Goal: Use online tool/utility: Utilize a website feature to perform a specific function

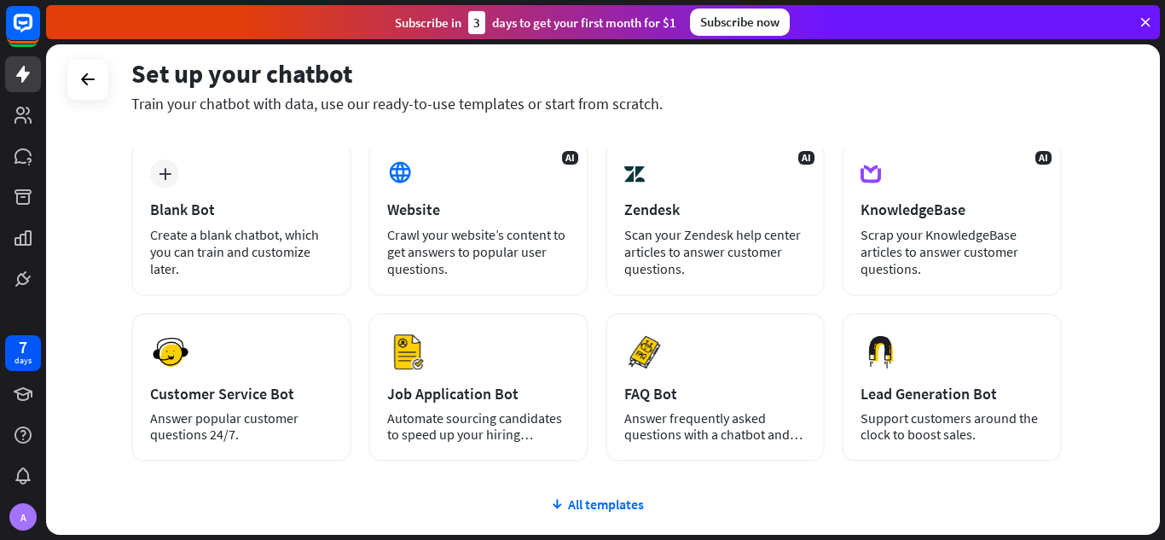
scroll to position [86, 0]
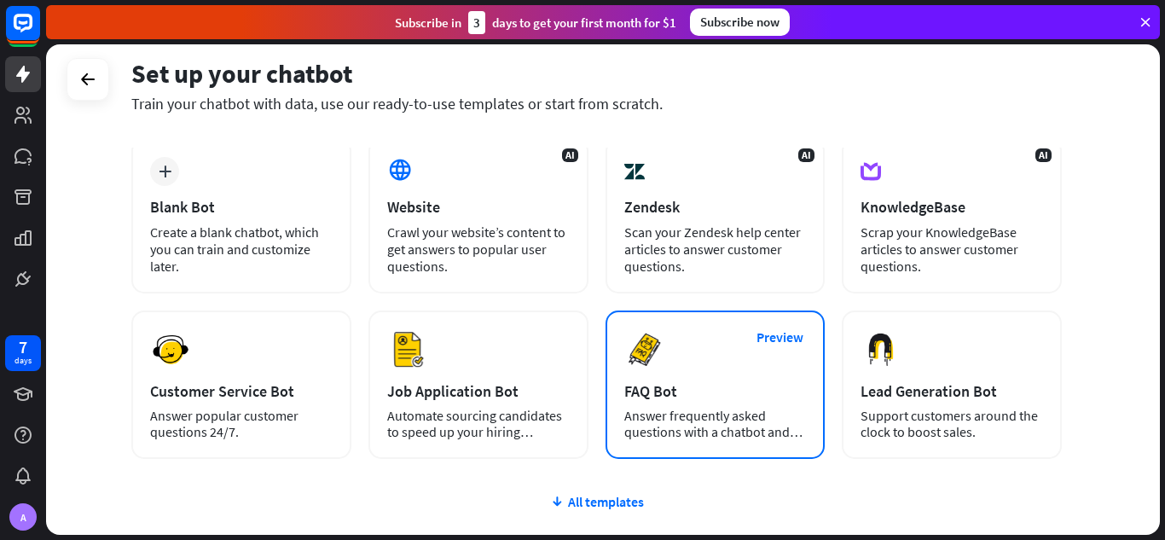
click at [770, 400] on div "FAQ Bot" at bounding box center [715, 391] width 182 height 20
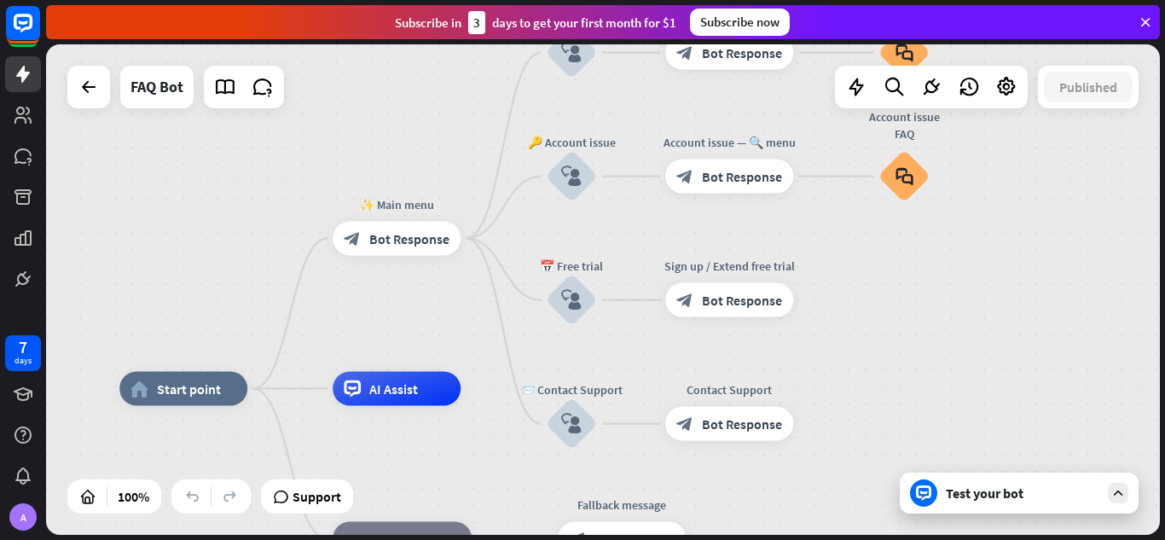
drag, startPoint x: 617, startPoint y: 218, endPoint x: 468, endPoint y: 317, distance: 179.0
click at [468, 317] on div "home_2 Start point ✨ Main menu block_bot_response Bot Response 💲 Subscription b…" at bounding box center [603, 289] width 1114 height 490
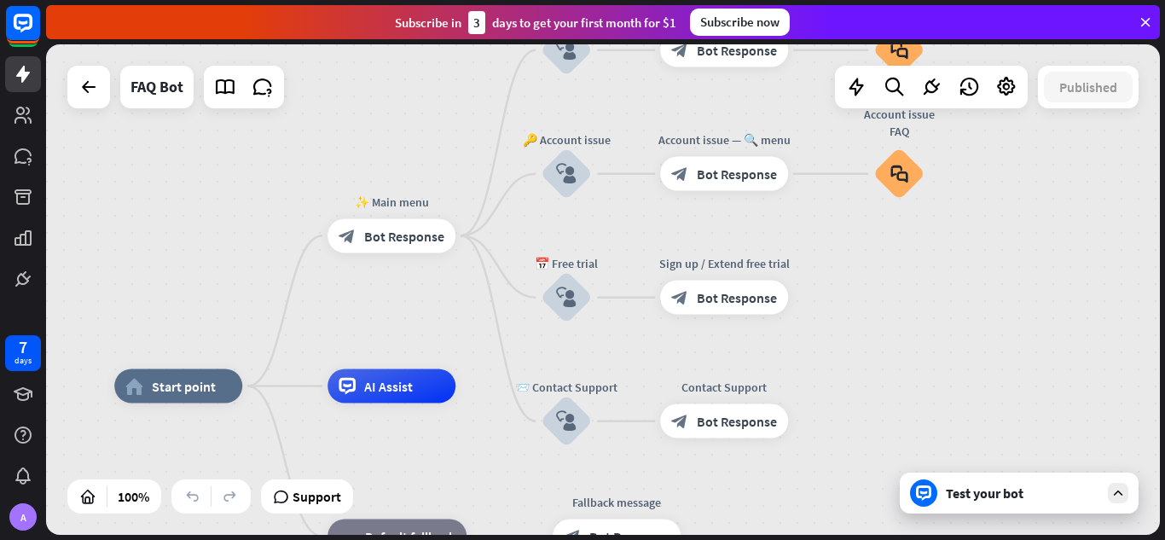
click at [937, 325] on div "home_2 Start point ✨ Main menu block_bot_response Bot Response 💲 Subscription b…" at bounding box center [603, 289] width 1114 height 490
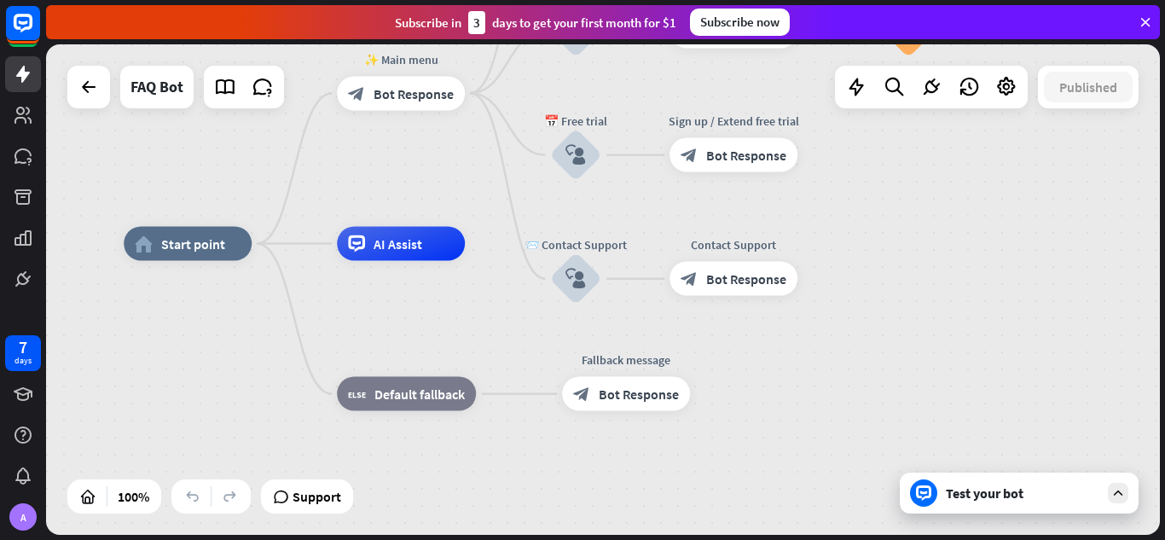
drag, startPoint x: 904, startPoint y: 361, endPoint x: 914, endPoint y: 218, distance: 142.8
click at [914, 218] on div "home_2 Start point ✨ Main menu block_bot_response Bot Response 💲 Subscription b…" at bounding box center [603, 289] width 1114 height 490
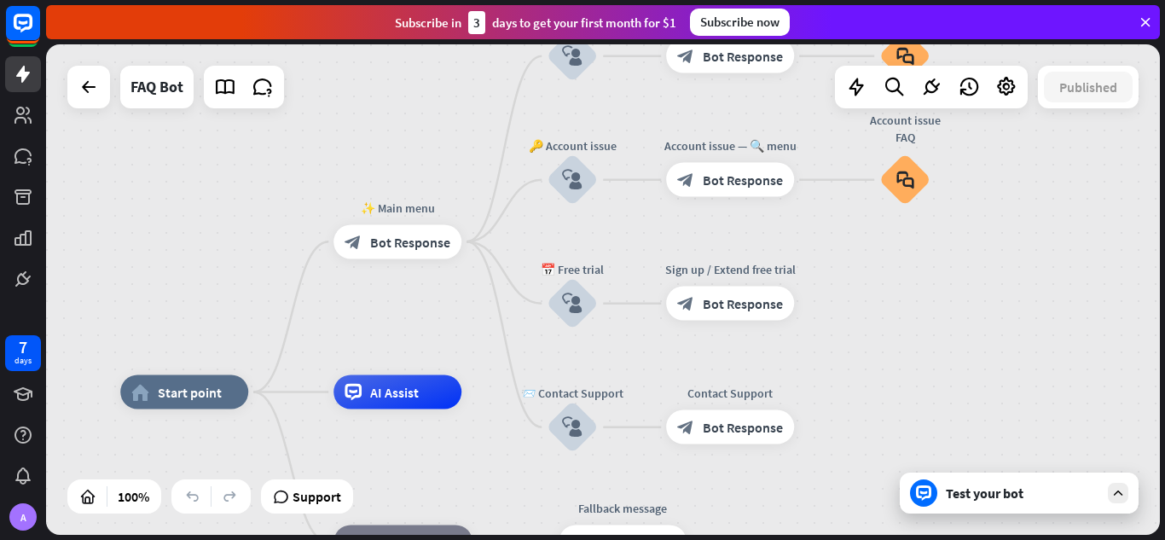
drag, startPoint x: 912, startPoint y: 218, endPoint x: 908, endPoint y: 367, distance: 148.4
click at [908, 367] on div "home_2 Start point ✨ Main menu block_bot_response Bot Response 💲 Subscription b…" at bounding box center [603, 289] width 1114 height 490
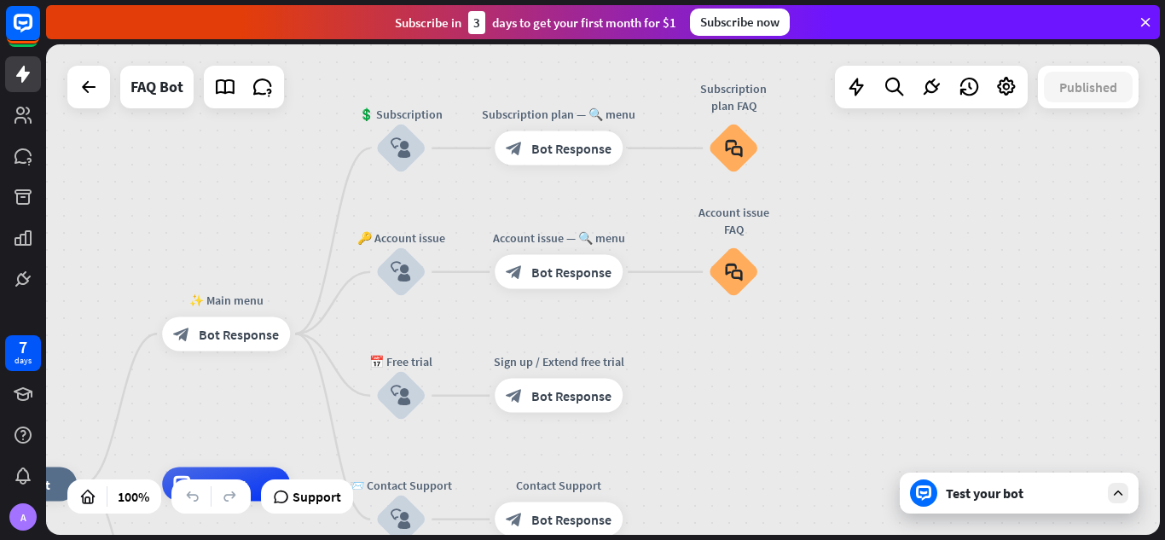
drag, startPoint x: 883, startPoint y: 275, endPoint x: 711, endPoint y: 367, distance: 194.2
click at [711, 367] on div "home_2 Start point ✨ Main menu block_bot_response Bot Response 💲 Subscription b…" at bounding box center [603, 289] width 1114 height 490
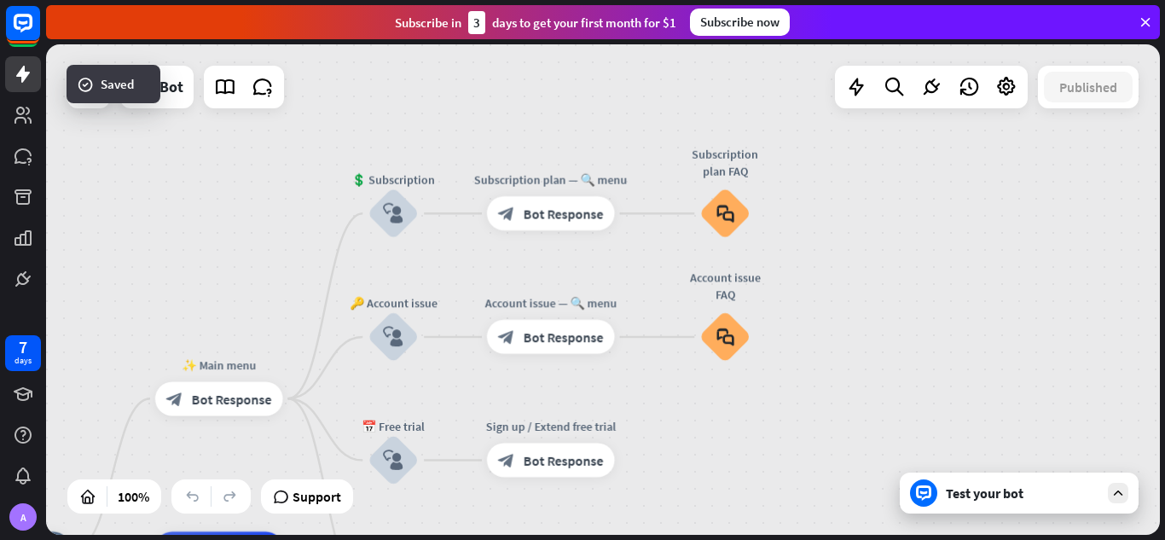
drag, startPoint x: 746, startPoint y: 343, endPoint x: 738, endPoint y: 408, distance: 66.2
click at [738, 408] on div "home_2 Start point ✨ Main menu block_bot_response Bot Response 💲 Subscription b…" at bounding box center [603, 289] width 1114 height 490
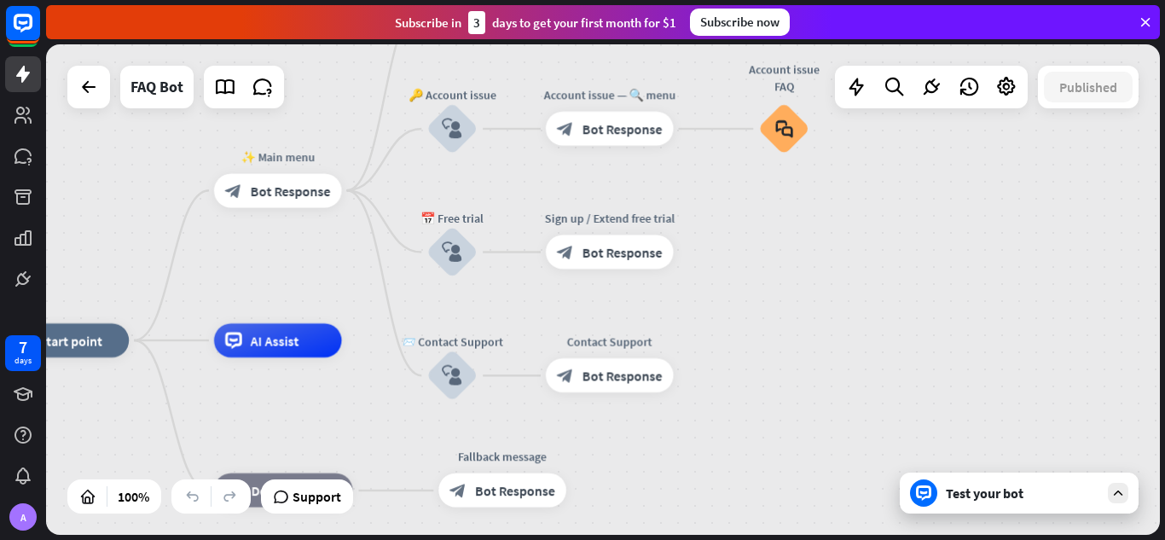
drag, startPoint x: 716, startPoint y: 455, endPoint x: 837, endPoint y: 183, distance: 297.4
click at [809, 202] on div "home_2 Start point ✨ Main menu block_bot_response Bot Response 💲 Subscription b…" at bounding box center [603, 289] width 1114 height 490
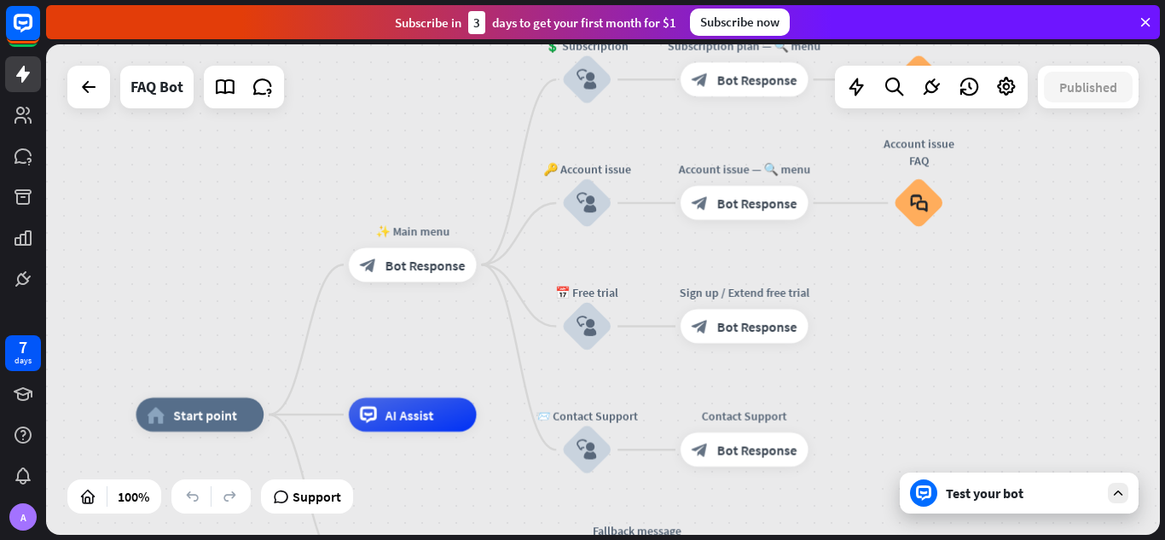
drag, startPoint x: 804, startPoint y: 218, endPoint x: 905, endPoint y: 338, distance: 156.1
click at [905, 338] on div "home_2 Start point ✨ Main menu block_bot_response Bot Response 💲 Subscription b…" at bounding box center [603, 289] width 1114 height 490
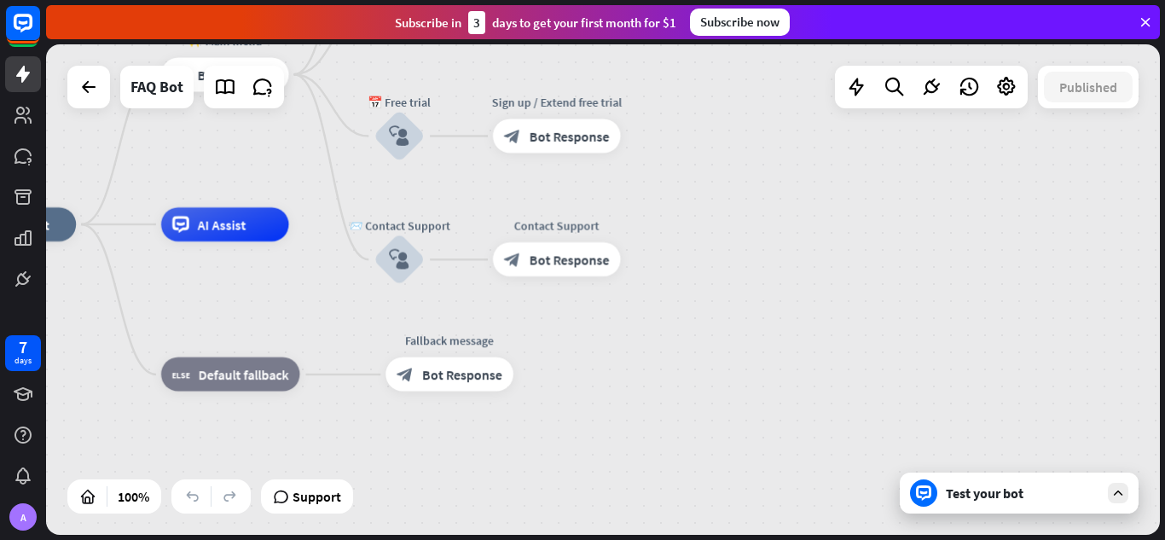
drag, startPoint x: 397, startPoint y: 354, endPoint x: 209, endPoint y: 164, distance: 267.1
click at [209, 164] on div "home_2 Start point ✨ Main menu block_bot_response Bot Response 💲 Subscription b…" at bounding box center [603, 289] width 1114 height 490
click at [217, 224] on span "AI Assist" at bounding box center [222, 224] width 49 height 17
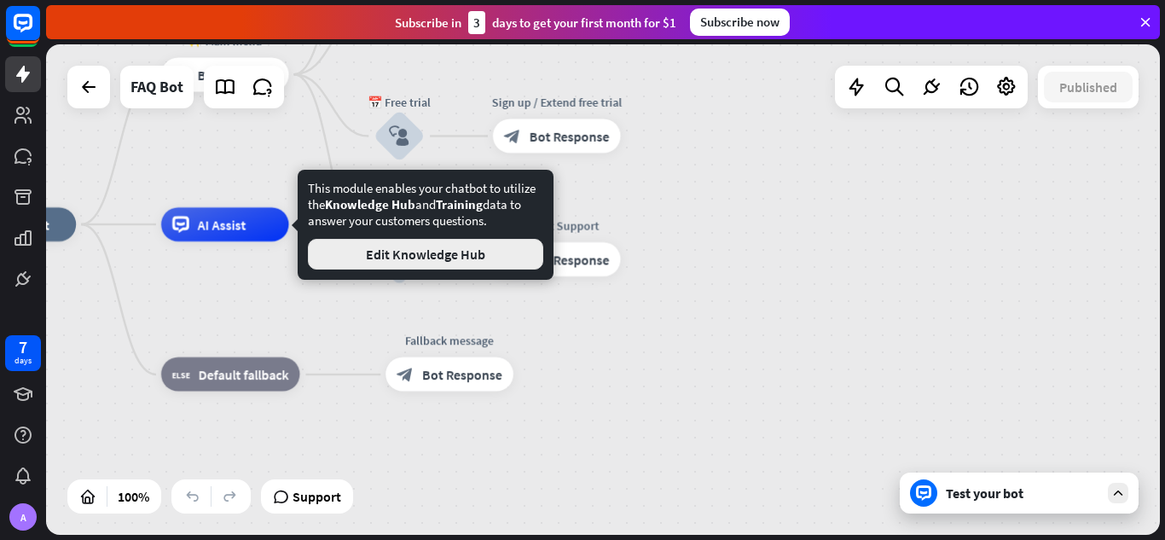
click at [348, 239] on button "Edit Knowledge Hub" at bounding box center [425, 254] width 235 height 31
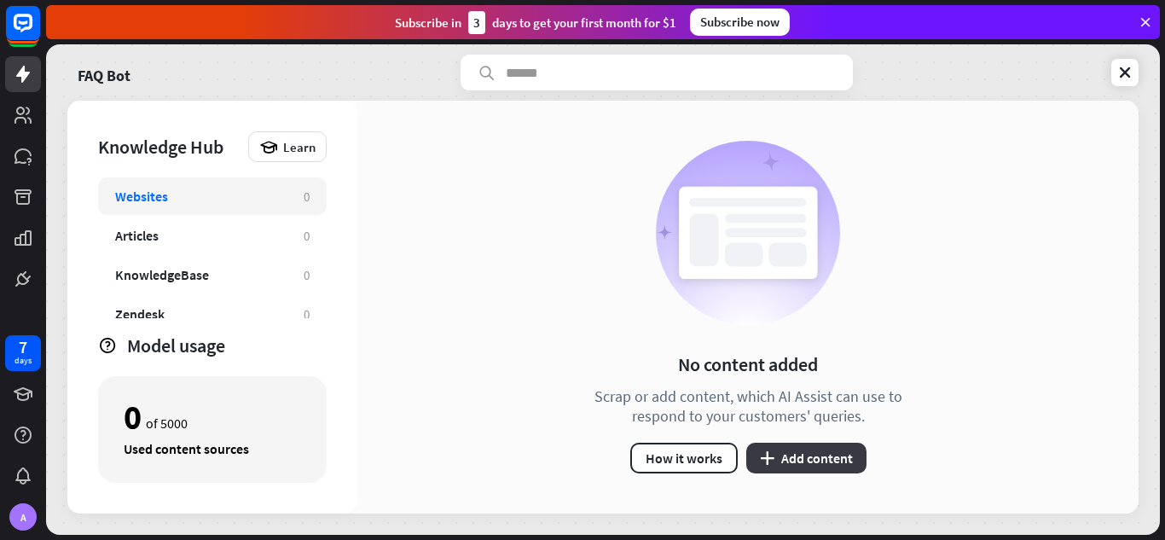
click at [849, 460] on button "plus Add content" at bounding box center [806, 458] width 120 height 31
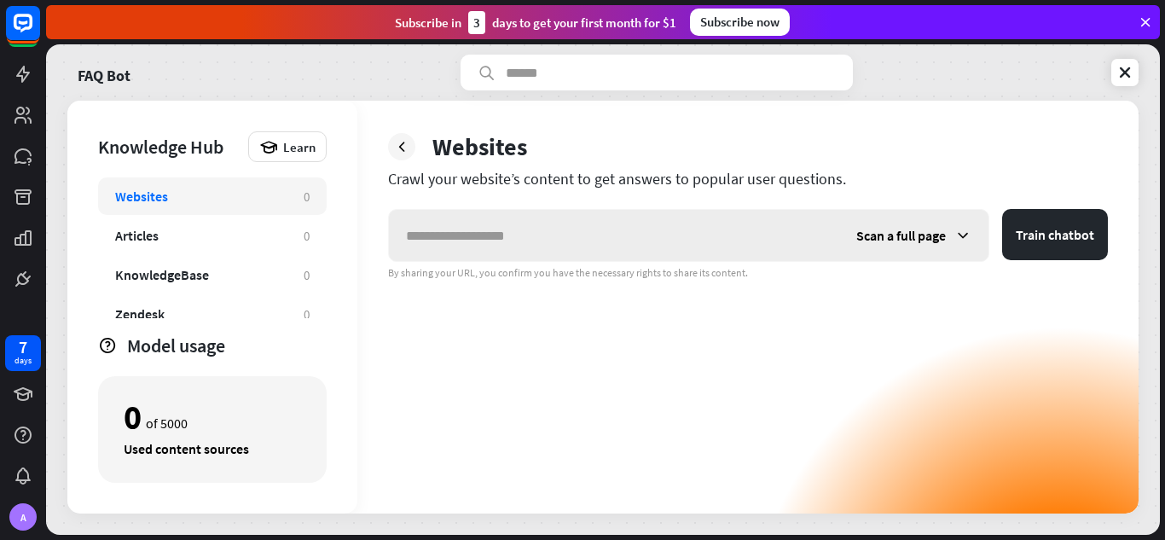
click at [931, 242] on span "Scan a full page" at bounding box center [901, 235] width 90 height 17
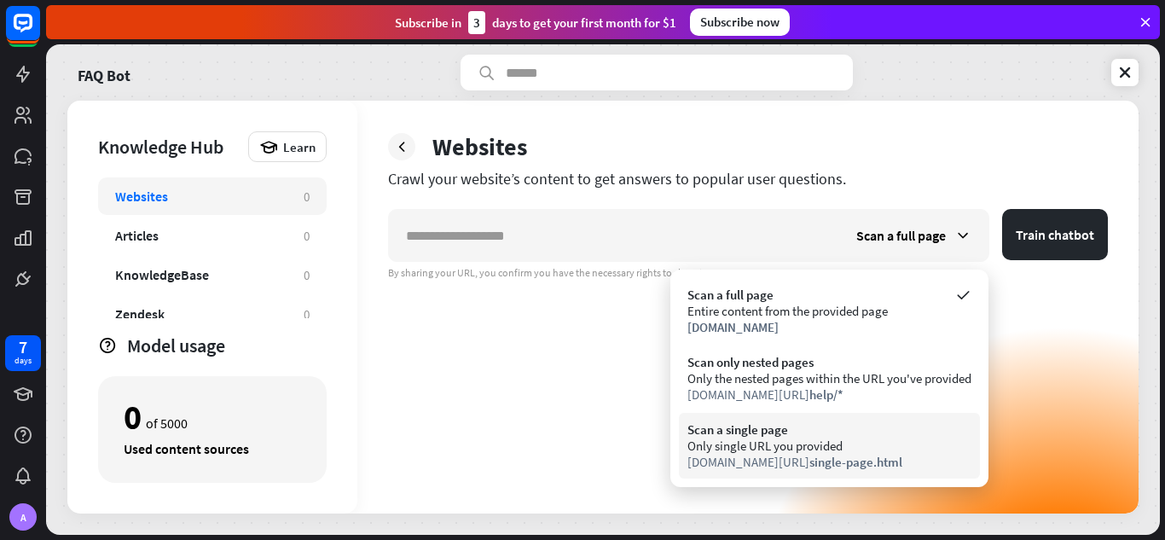
click at [871, 455] on span "single-page.html" at bounding box center [855, 462] width 93 height 16
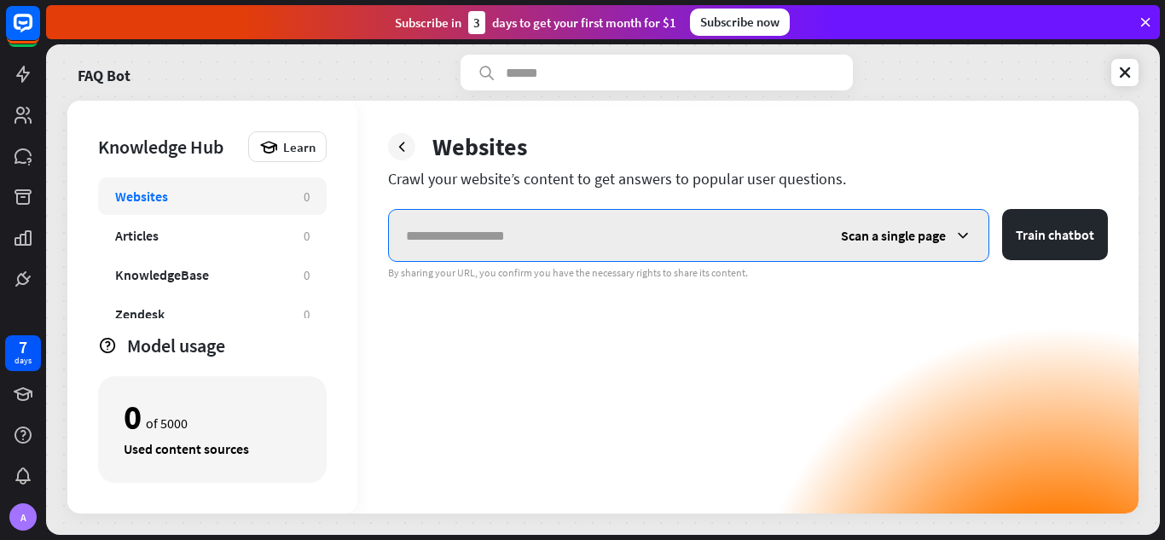
click at [491, 246] on input "text" at bounding box center [606, 235] width 435 height 51
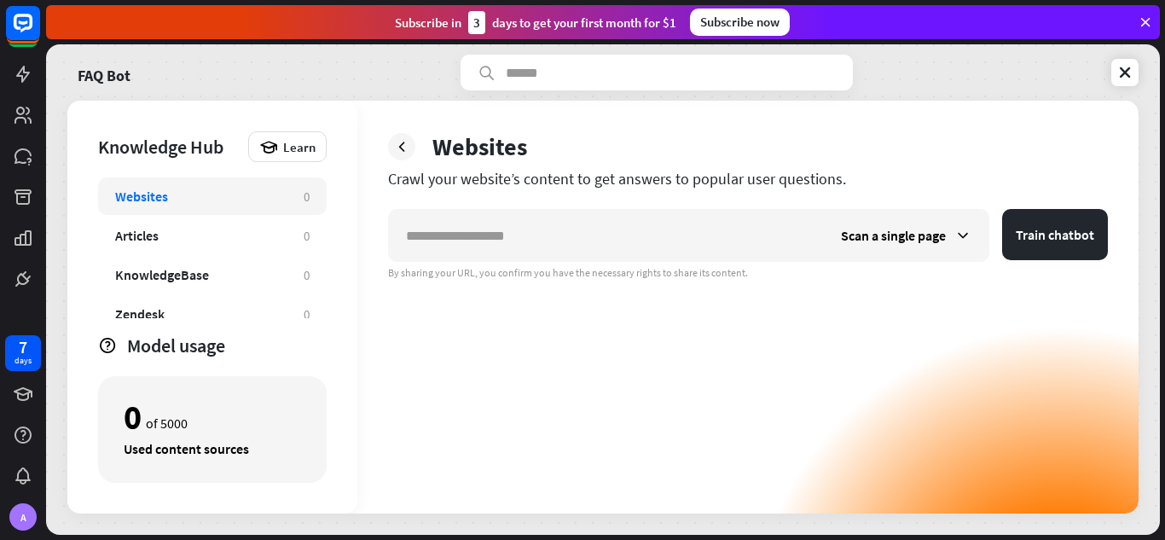
click at [657, 369] on div "Scan a single page Train chatbot By sharing your URL, you confirm you have the …" at bounding box center [748, 361] width 720 height 304
